Goal: Task Accomplishment & Management: Use online tool/utility

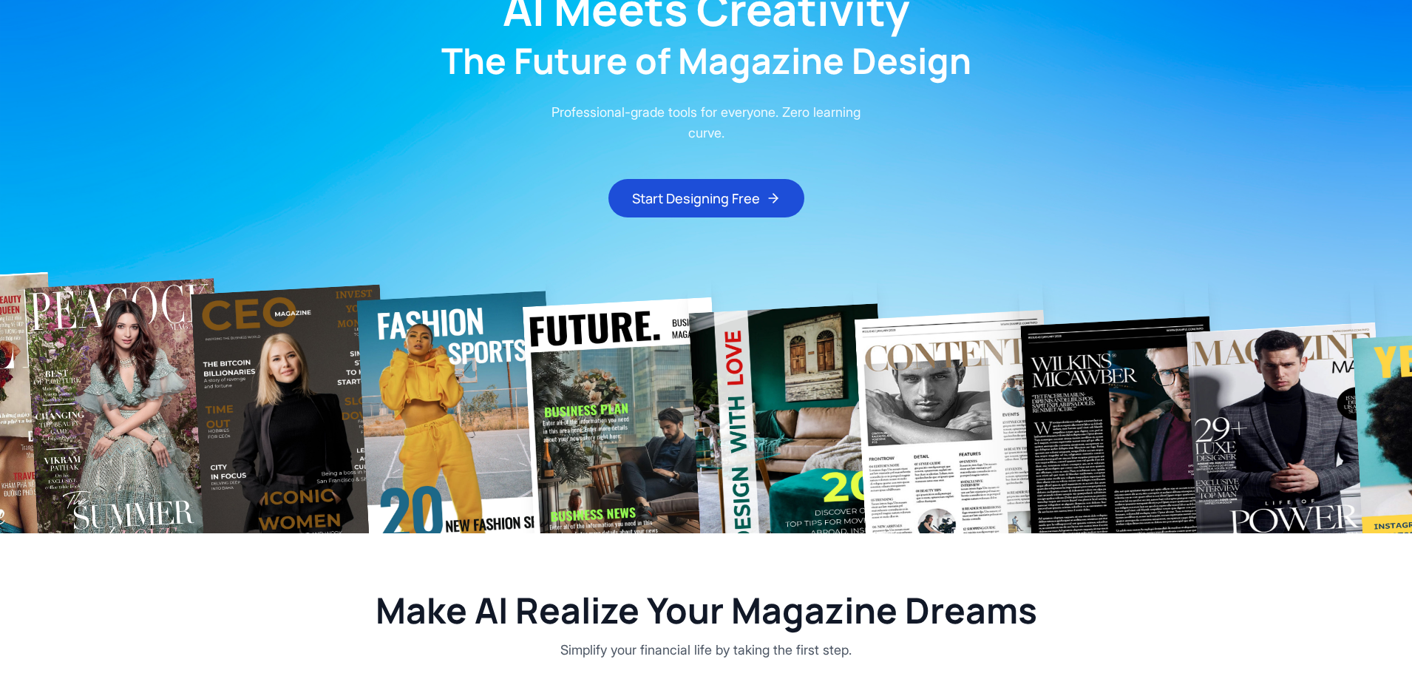
scroll to position [172, 0]
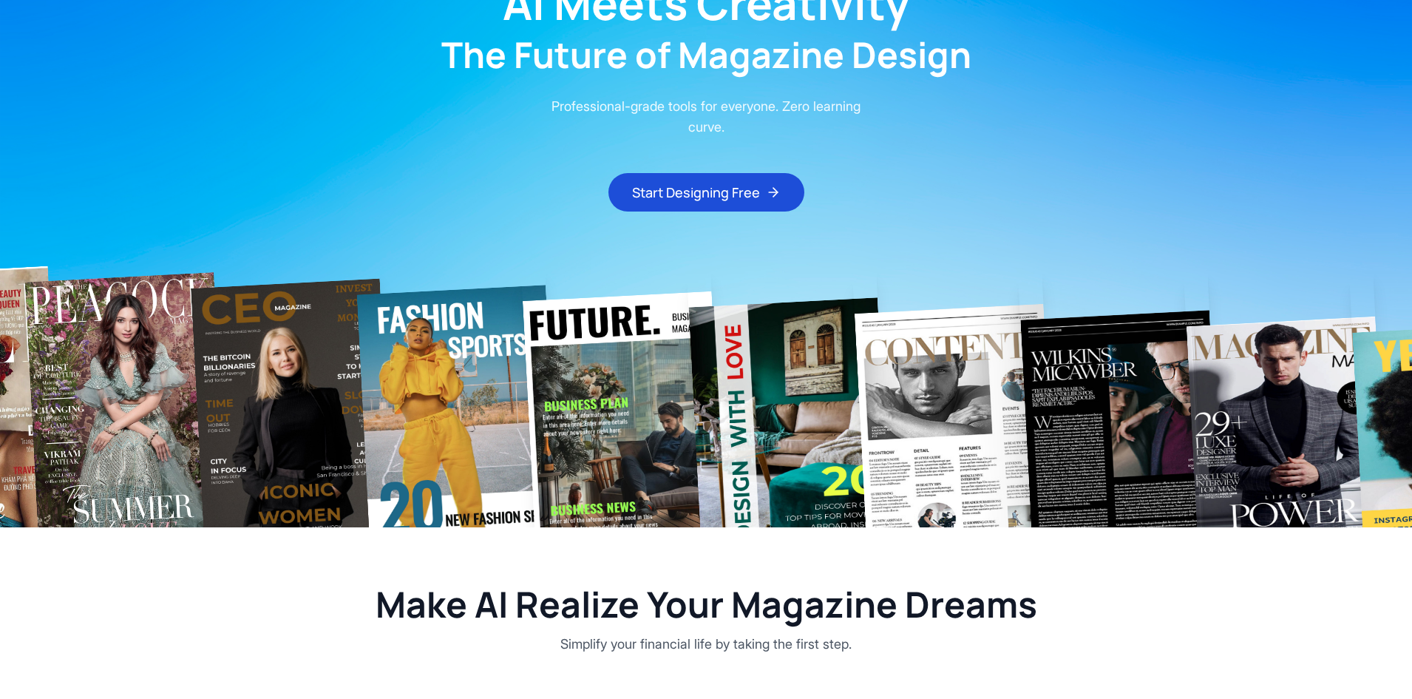
click at [1408, 89] on main "AI Meets Creativity The Future of Magazine Design Professional-grade tools for …" at bounding box center [706, 48] width 1412 height 325
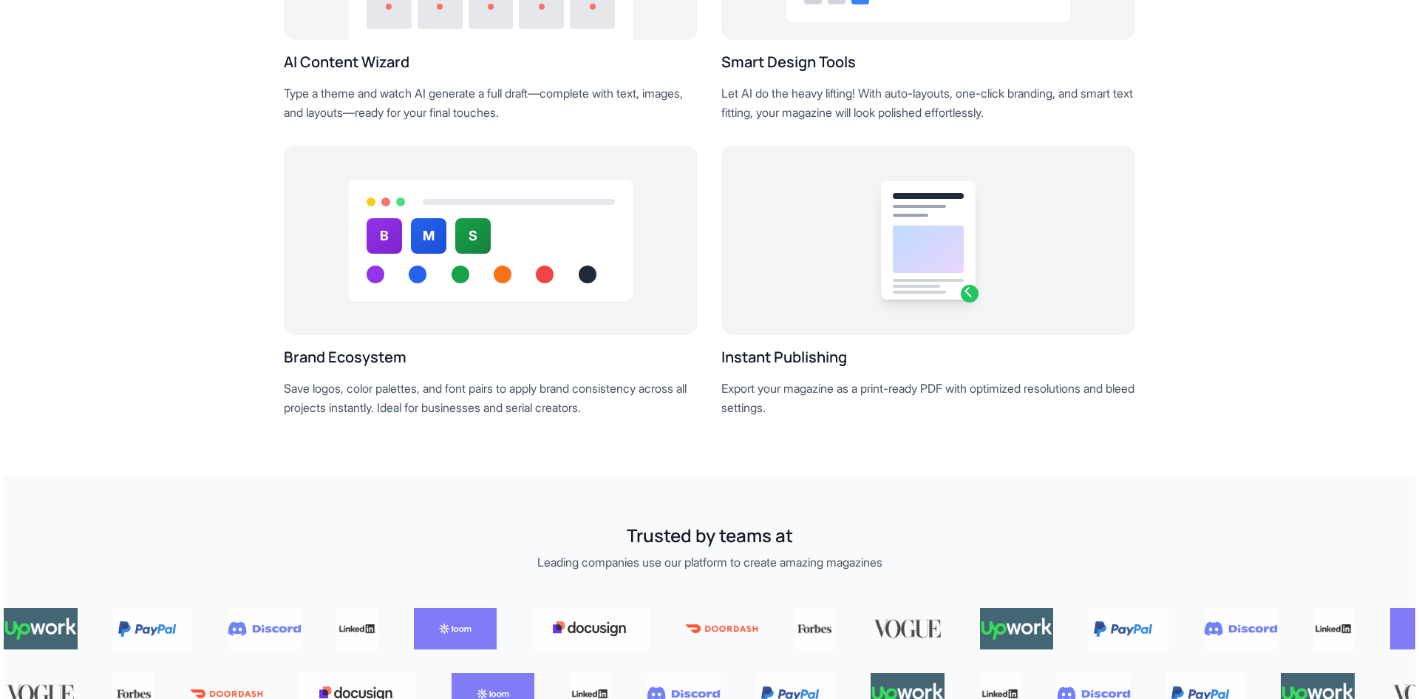
scroll to position [0, 0]
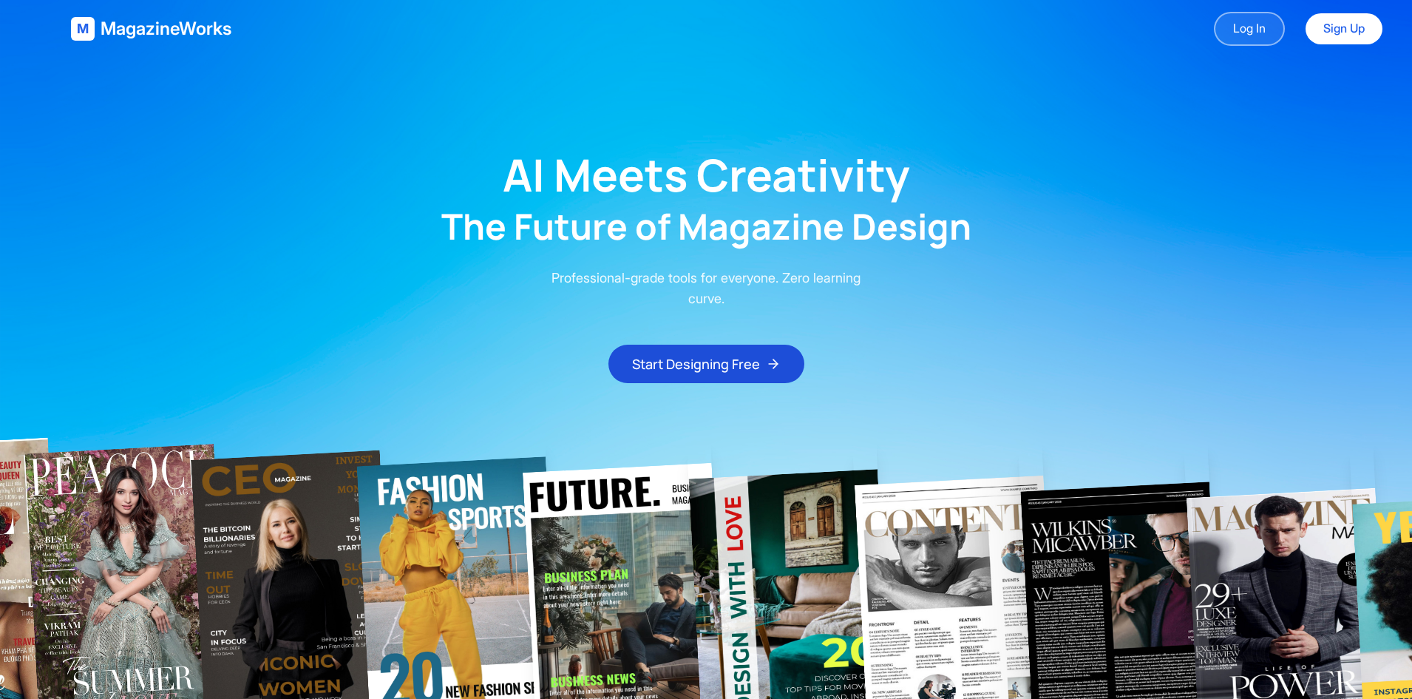
click at [1250, 18] on link "Log In" at bounding box center [1249, 29] width 71 height 34
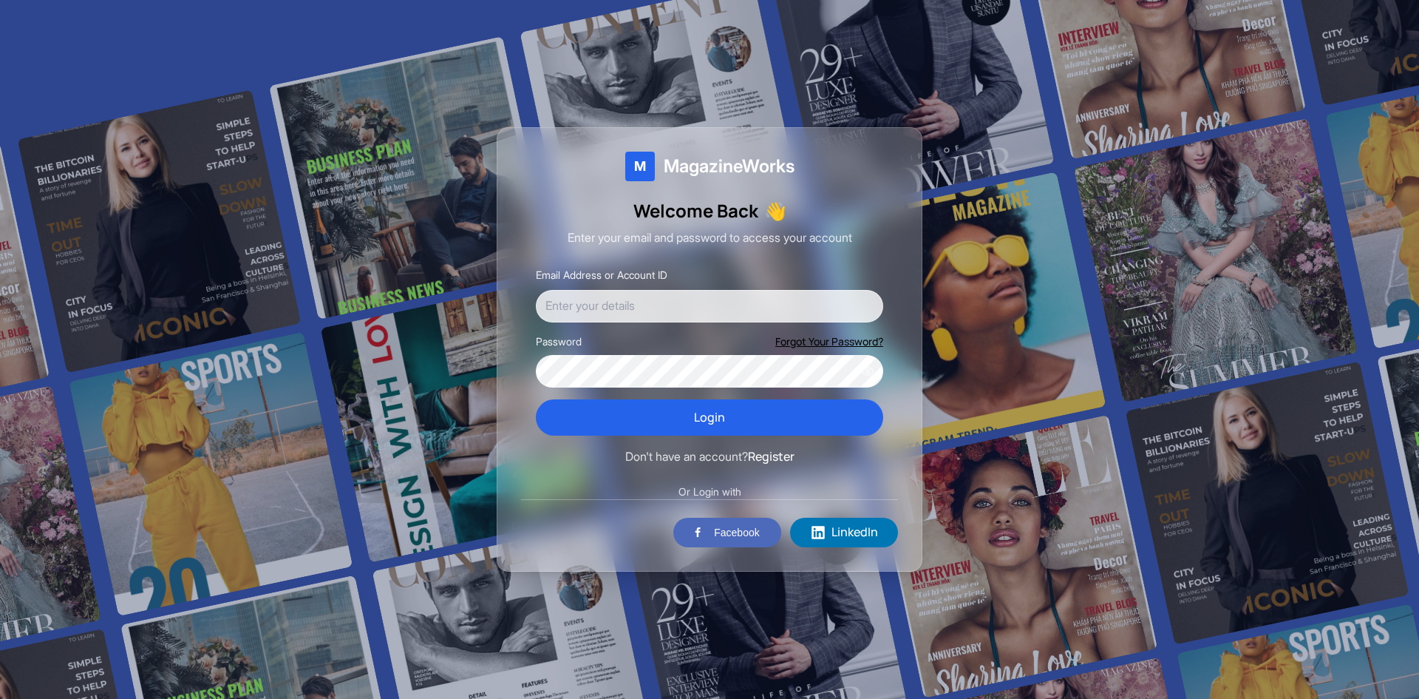
click at [615, 310] on input "Email Address or Account ID" at bounding box center [709, 306] width 347 height 33
type input "[EMAIL_ADDRESS][DOMAIN_NAME]"
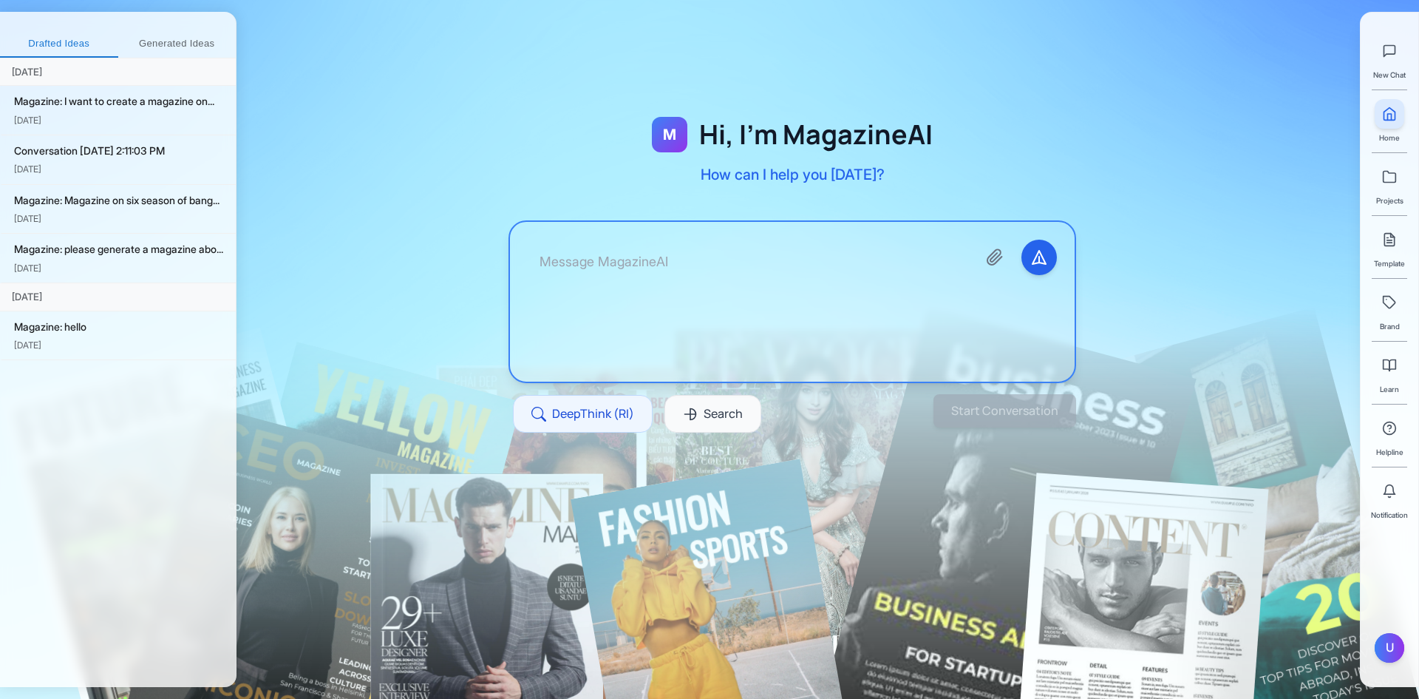
click at [703, 302] on textarea at bounding box center [747, 302] width 438 height 124
click at [617, 264] on textarea "Write an article about [GEOGRAPHIC_DATA] [US_STATE]" at bounding box center [747, 302] width 438 height 124
click at [901, 266] on textarea "Write a magazine about [GEOGRAPHIC_DATA] [US_STATE]" at bounding box center [747, 302] width 438 height 124
click at [1015, 418] on button "Start Conversation" at bounding box center [1005, 410] width 150 height 35
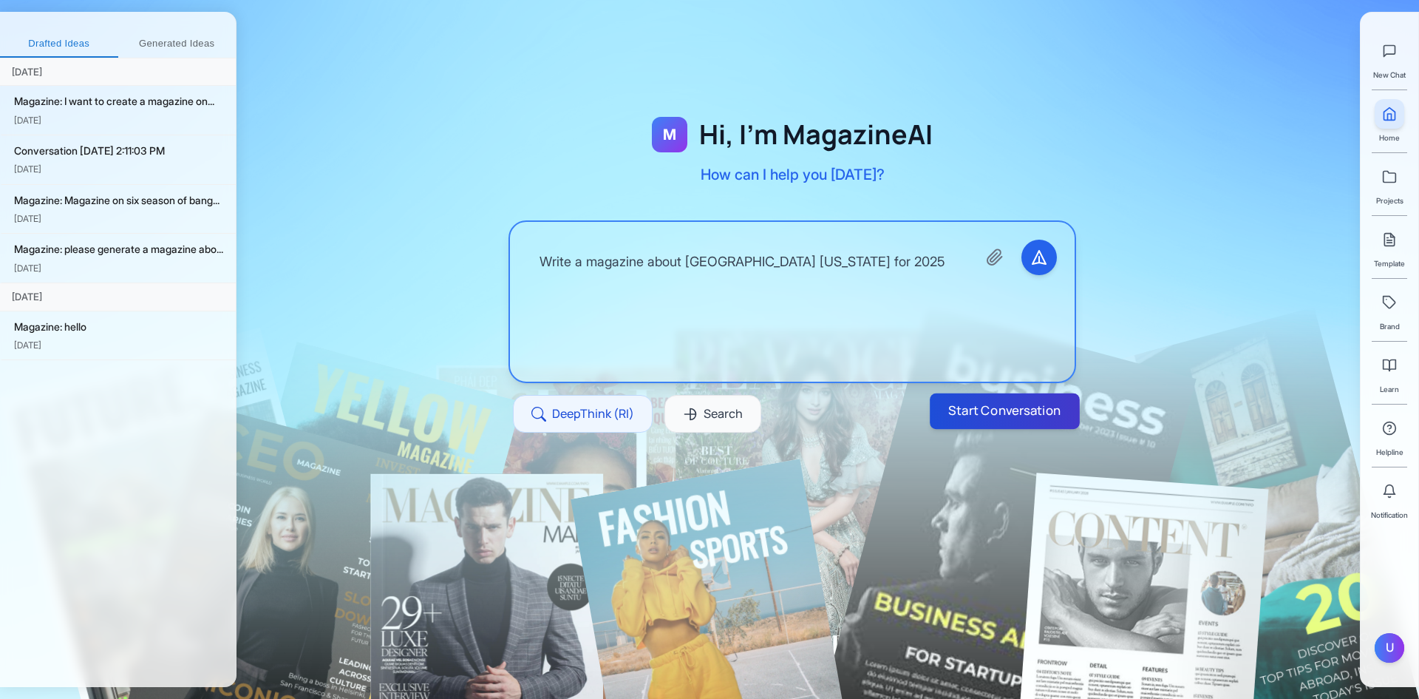
type textarea "Write a magazine about [GEOGRAPHIC_DATA] [US_STATE] for 2025"
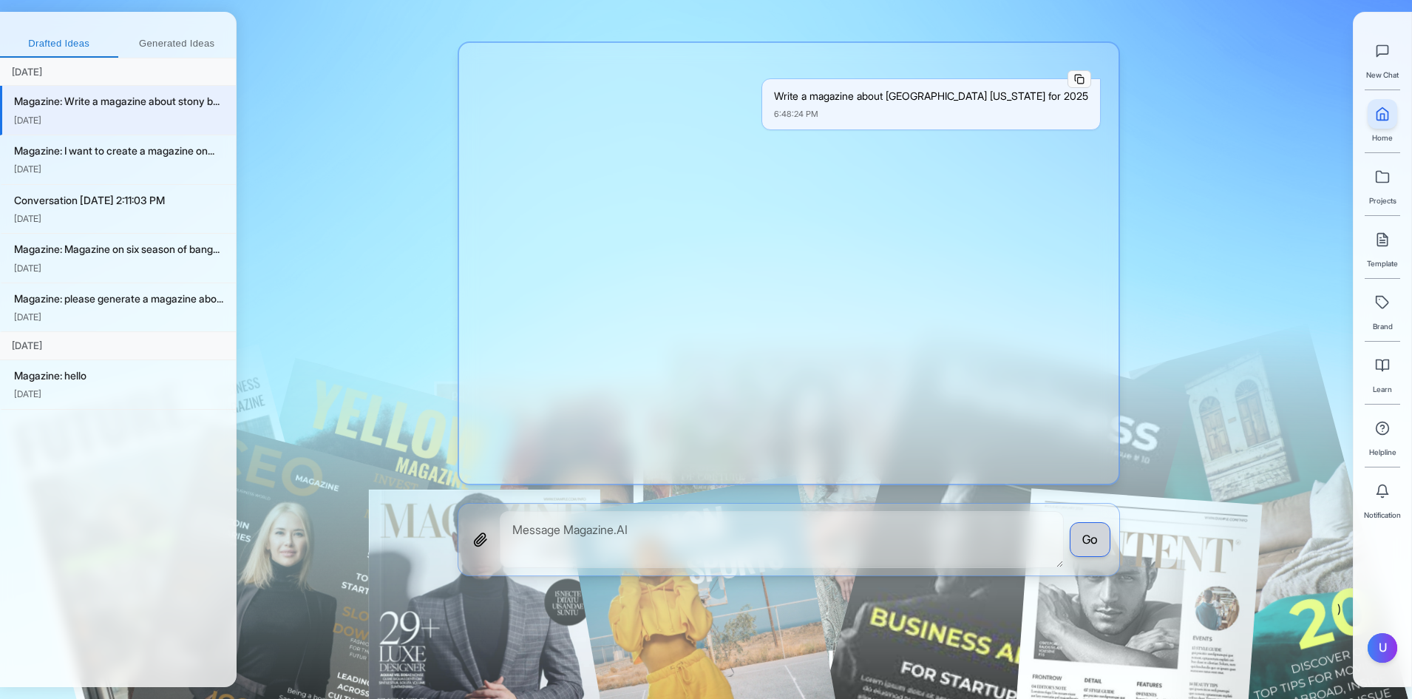
click at [1081, 83] on icon "Copy message" at bounding box center [1079, 79] width 10 height 10
click at [655, 546] on textarea at bounding box center [782, 539] width 564 height 57
click at [1389, 188] on link at bounding box center [1383, 177] width 30 height 30
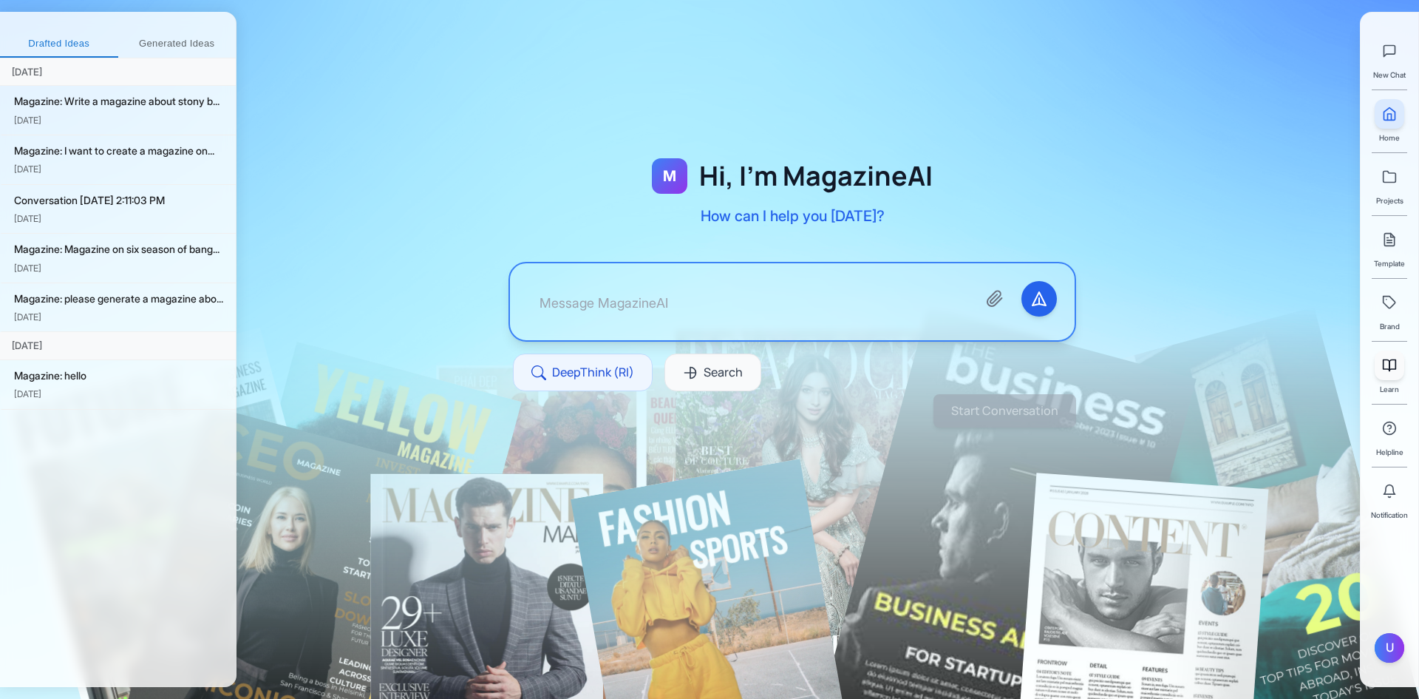
click at [1385, 369] on icon at bounding box center [1387, 365] width 6 height 11
click at [1400, 291] on link at bounding box center [1390, 303] width 30 height 30
click at [1395, 194] on span "Projects" at bounding box center [1390, 200] width 27 height 12
